Goal: Find contact information: Find contact information

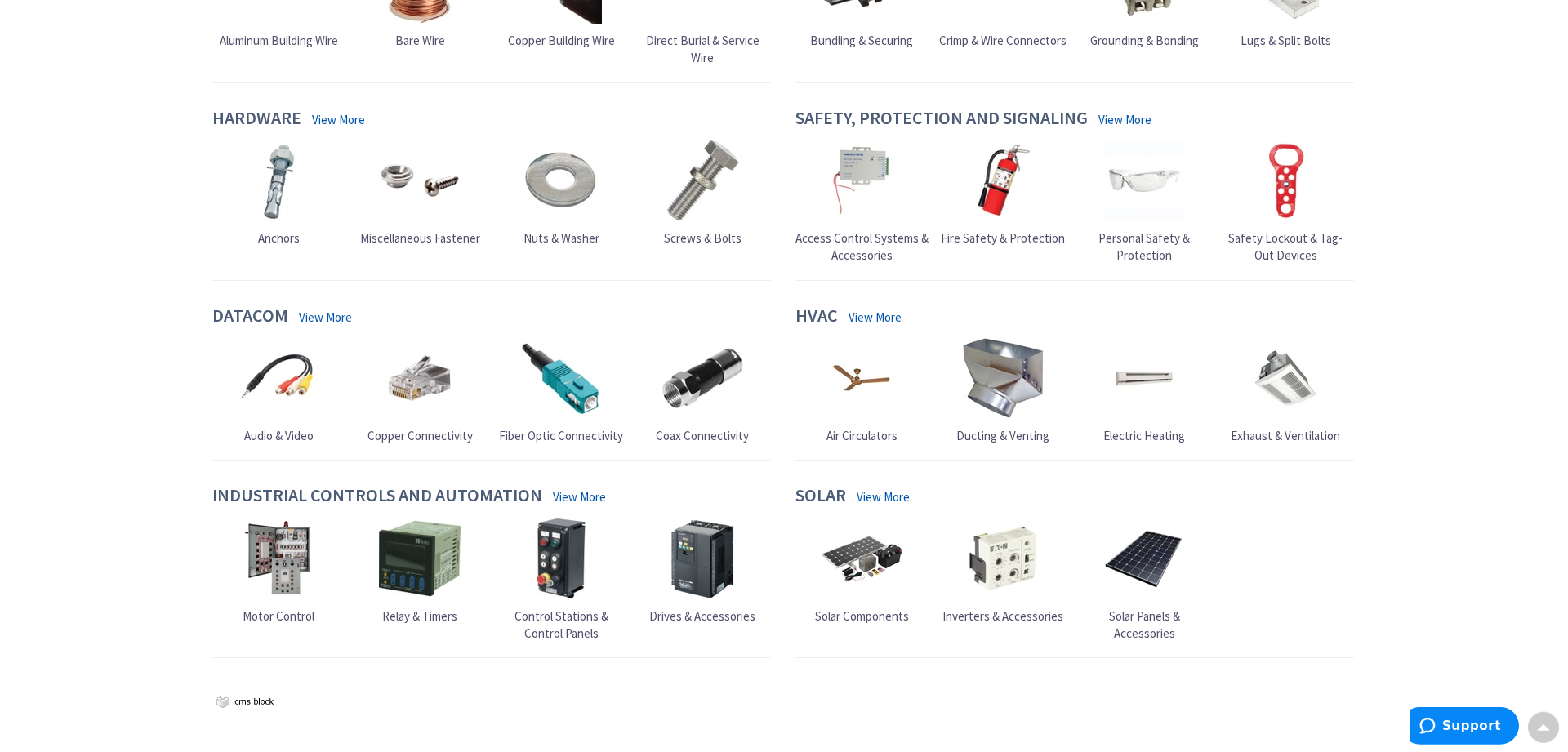
scroll to position [1517, 0]
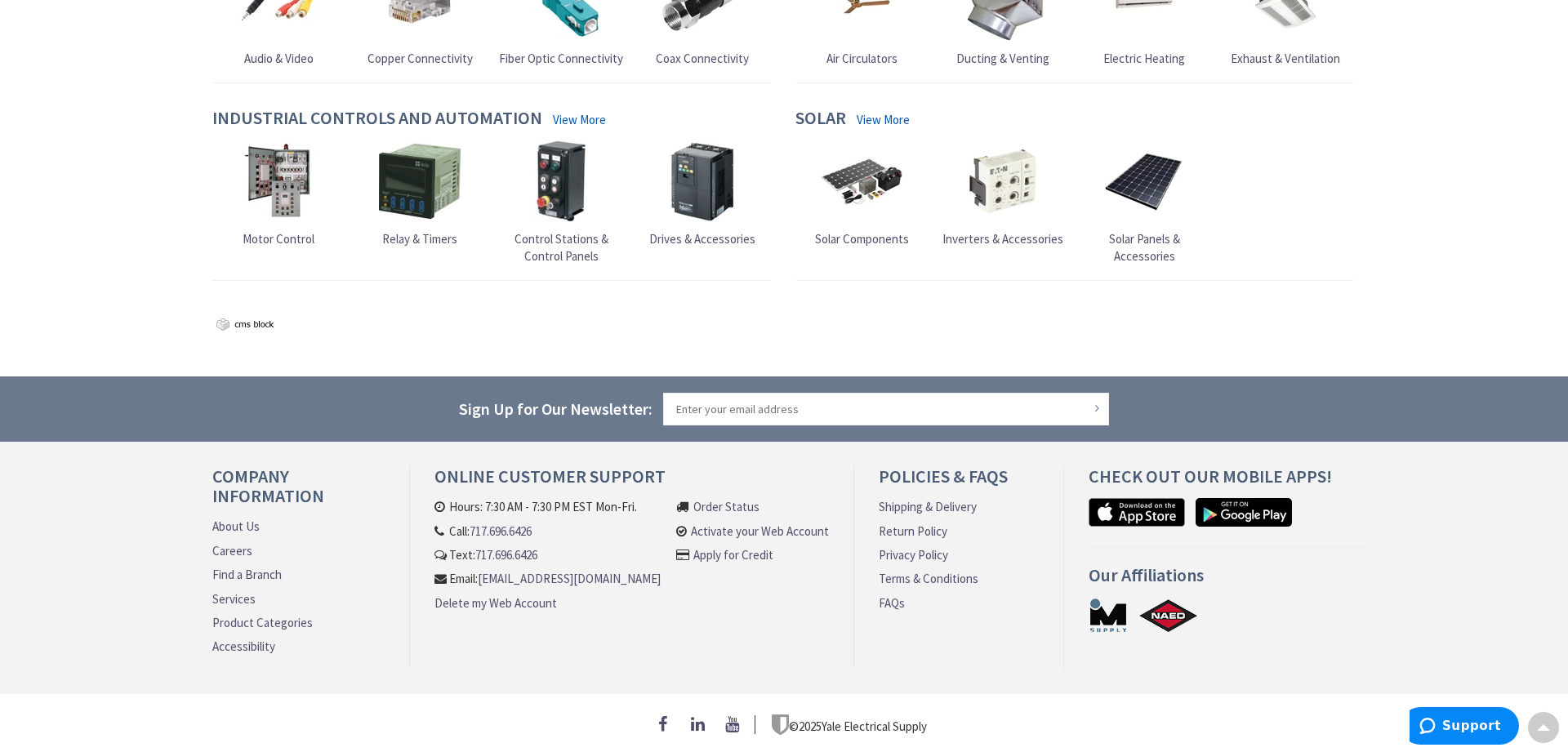
drag, startPoint x: 831, startPoint y: 527, endPoint x: 768, endPoint y: 591, distance: 89.8
click at [137, 620] on div "Company Information About Us Careers Find a Branch Services Product Categories …" at bounding box center [784, 579] width 1568 height 227
click at [234, 518] on link "About Us" at bounding box center [236, 526] width 48 height 17
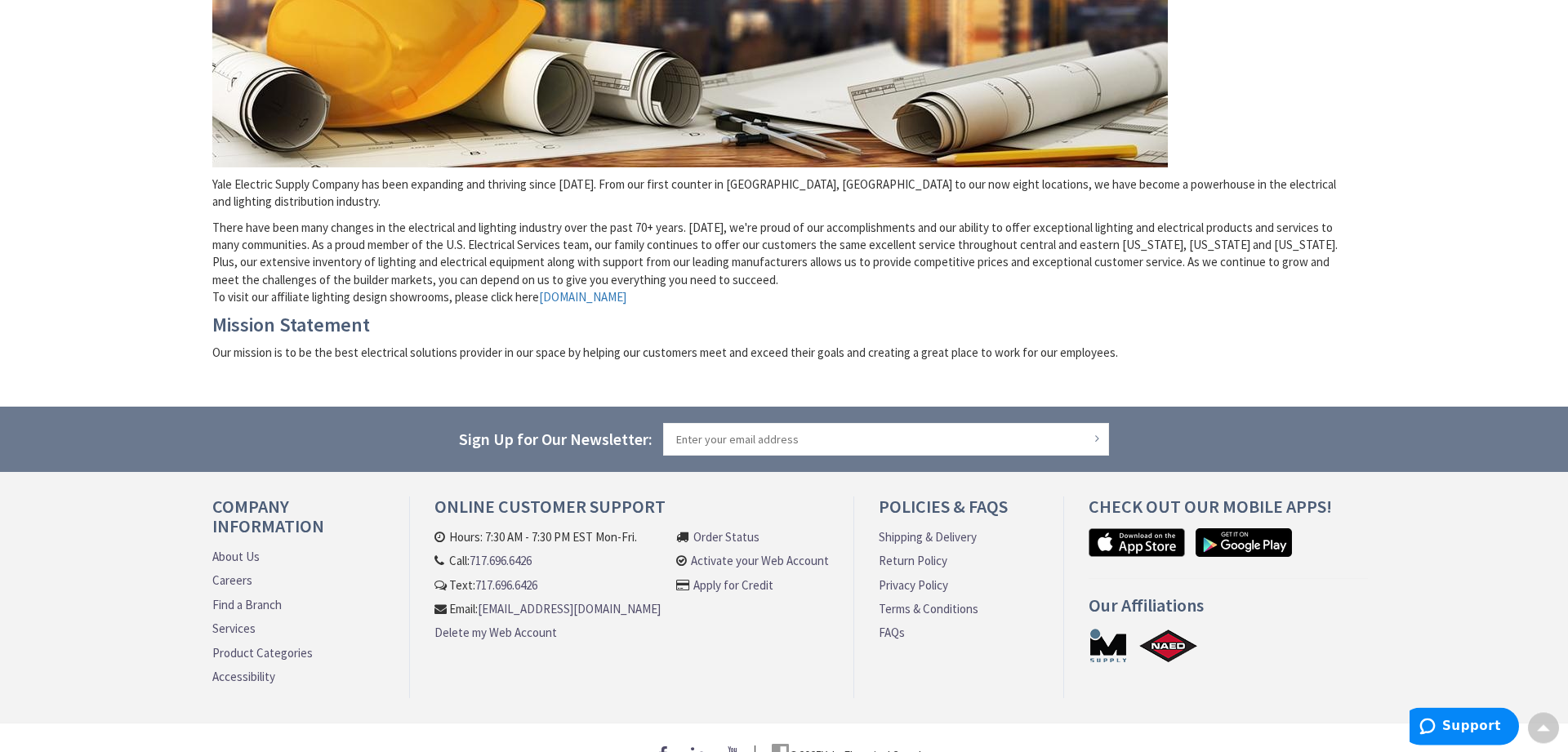
scroll to position [406, 0]
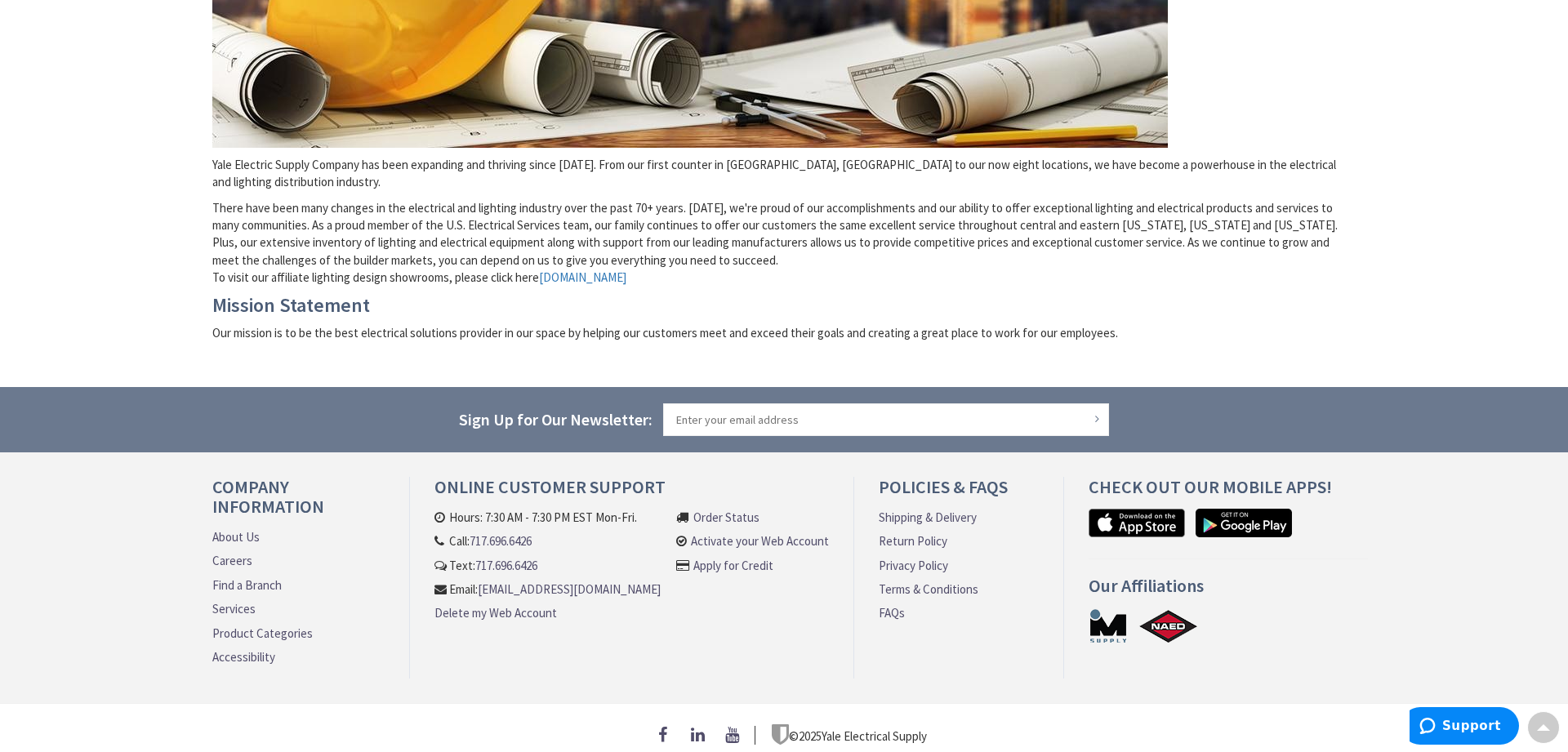
click at [260, 577] on link "Find a Branch" at bounding box center [247, 585] width 70 height 17
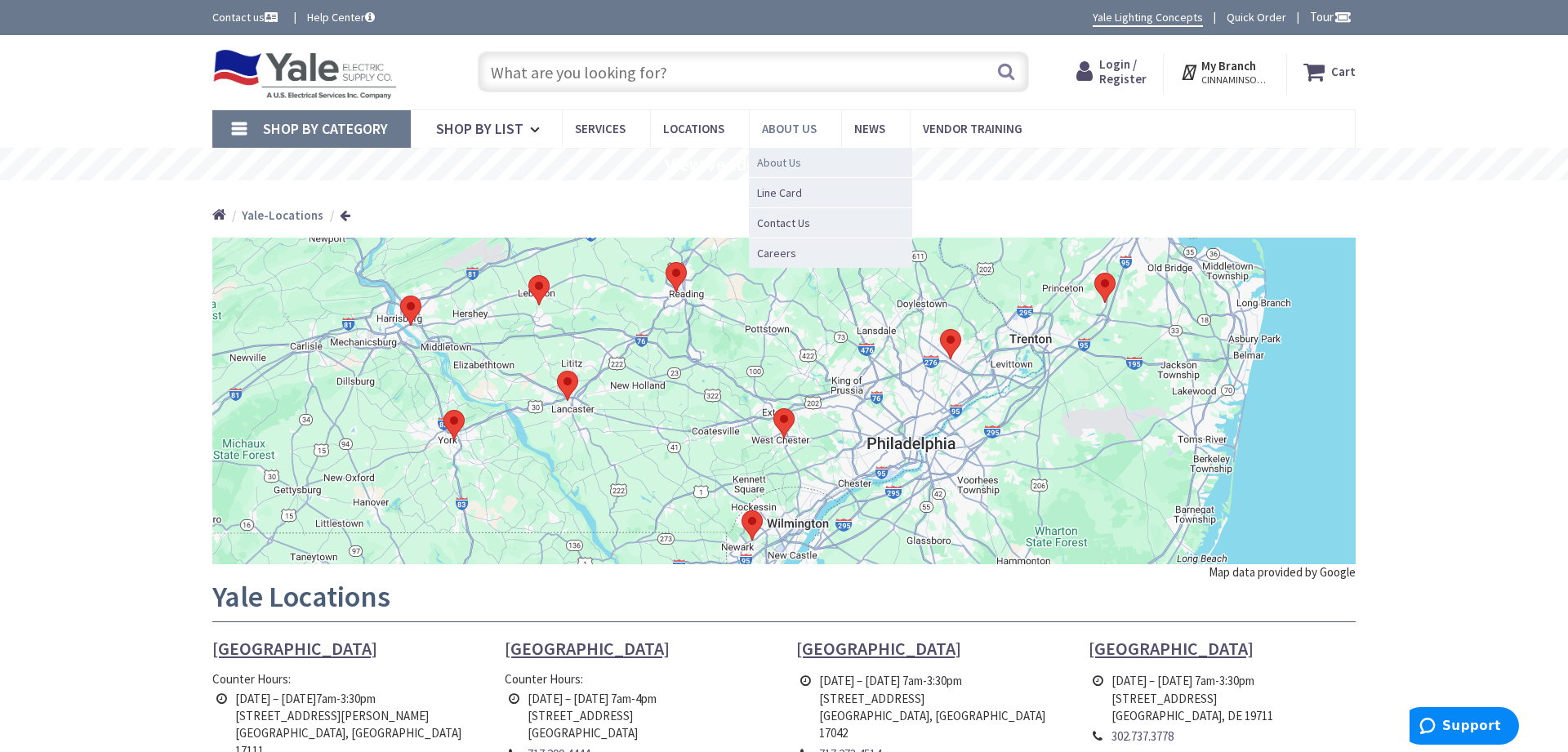
click at [793, 158] on span "About Us" at bounding box center [779, 162] width 44 height 16
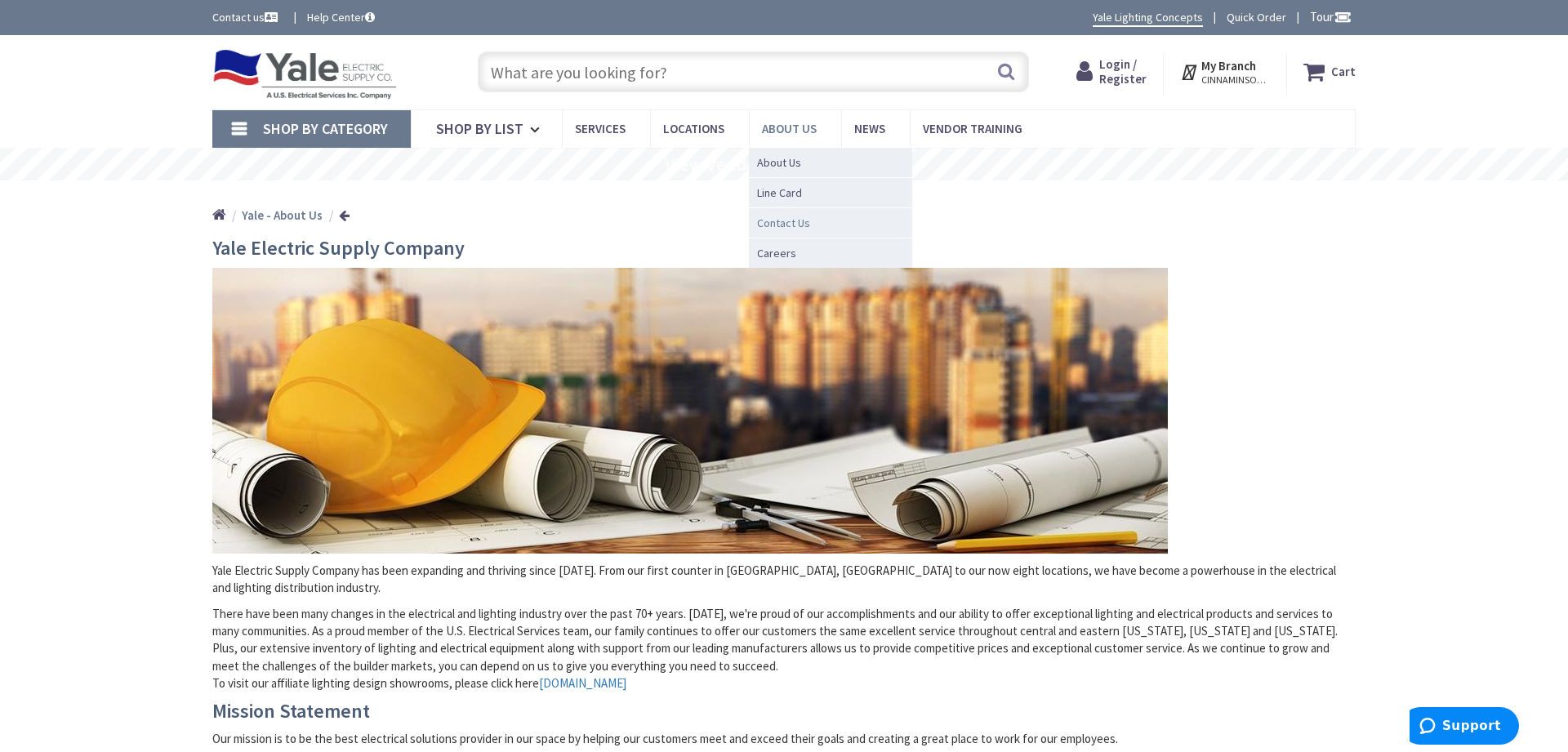
click at [785, 218] on span "Contact Us" at bounding box center [784, 222] width 53 height 16
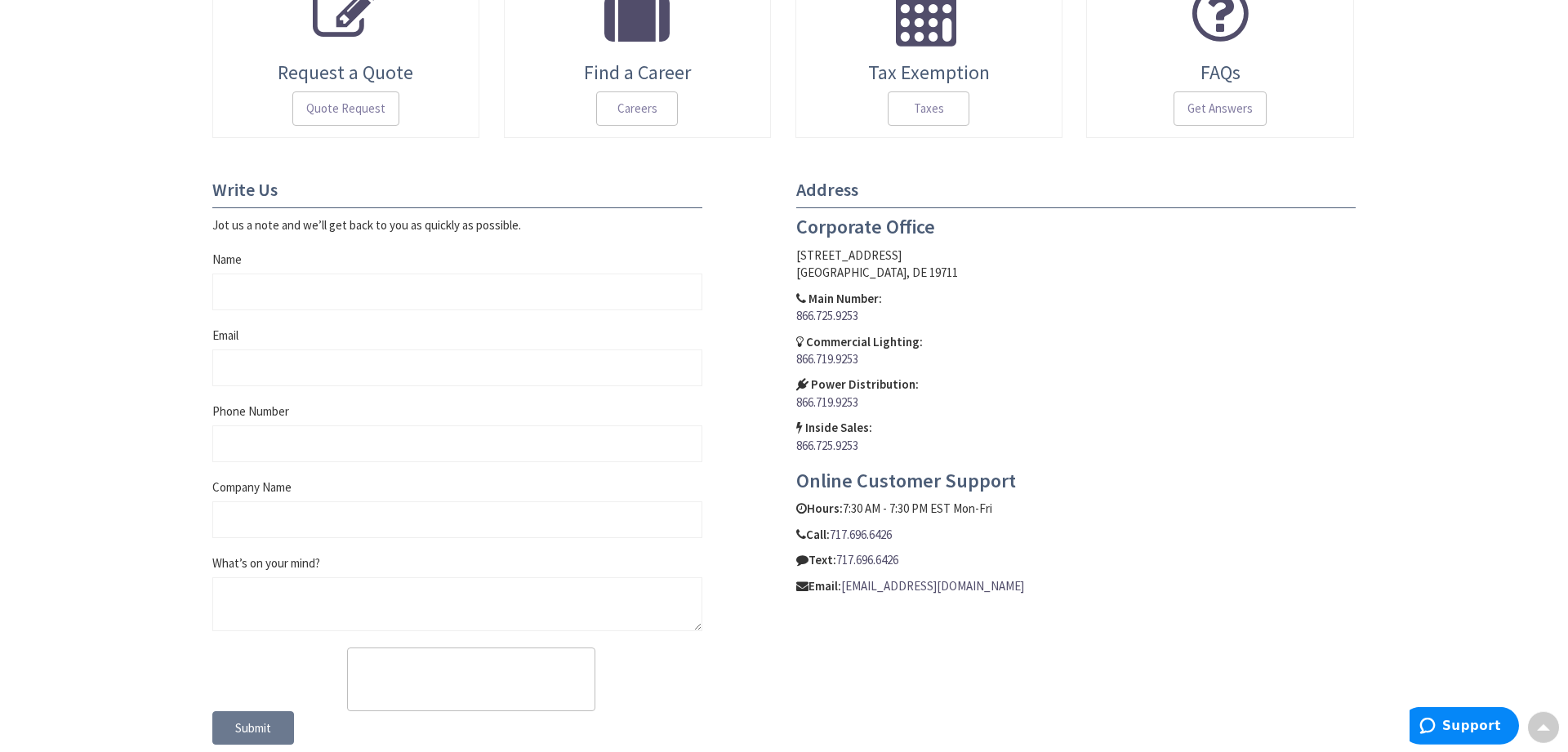
scroll to position [496, 0]
